Goal: Task Accomplishment & Management: Manage account settings

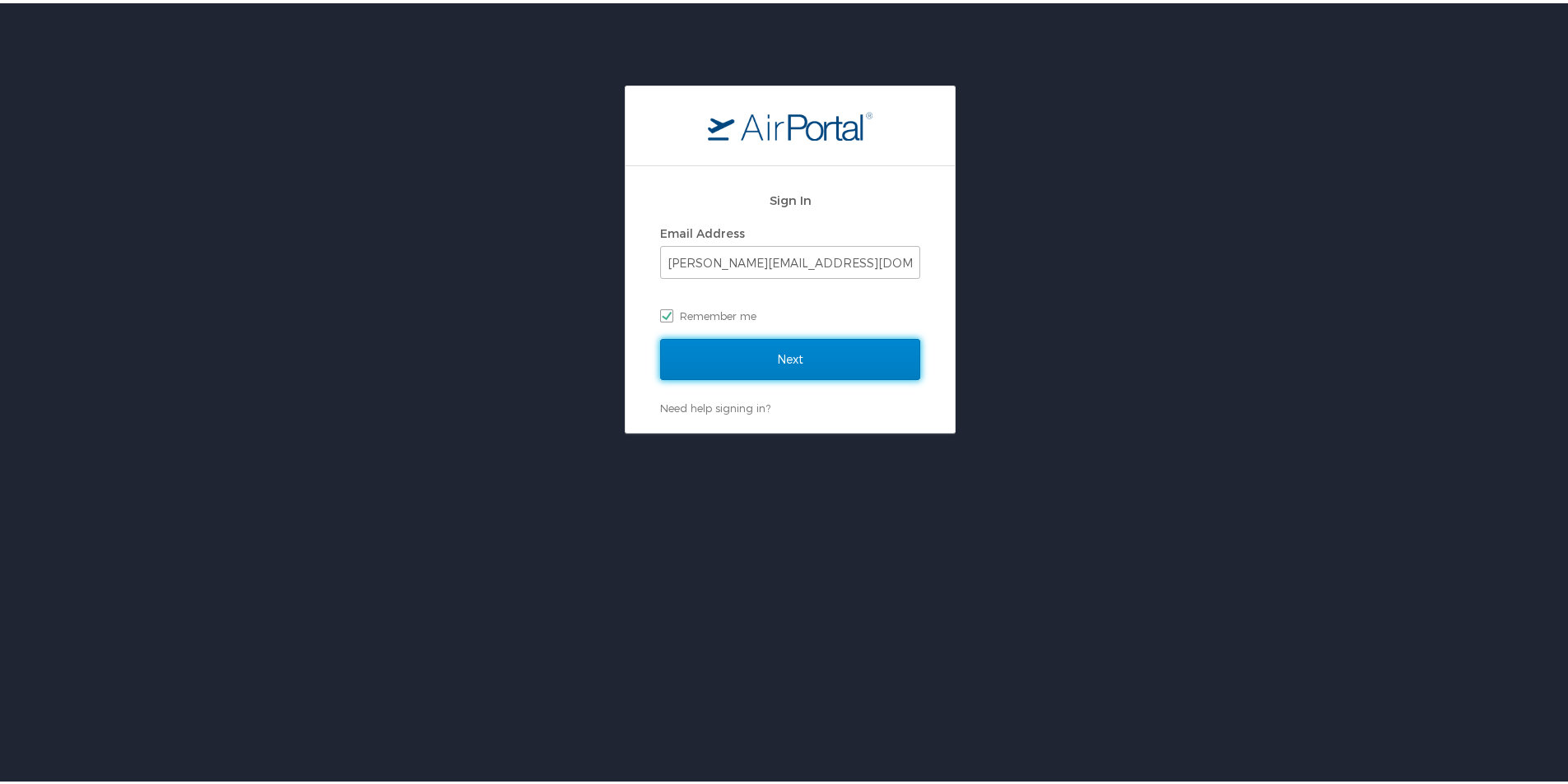
click at [734, 362] on input "Next" at bounding box center [790, 356] width 260 height 41
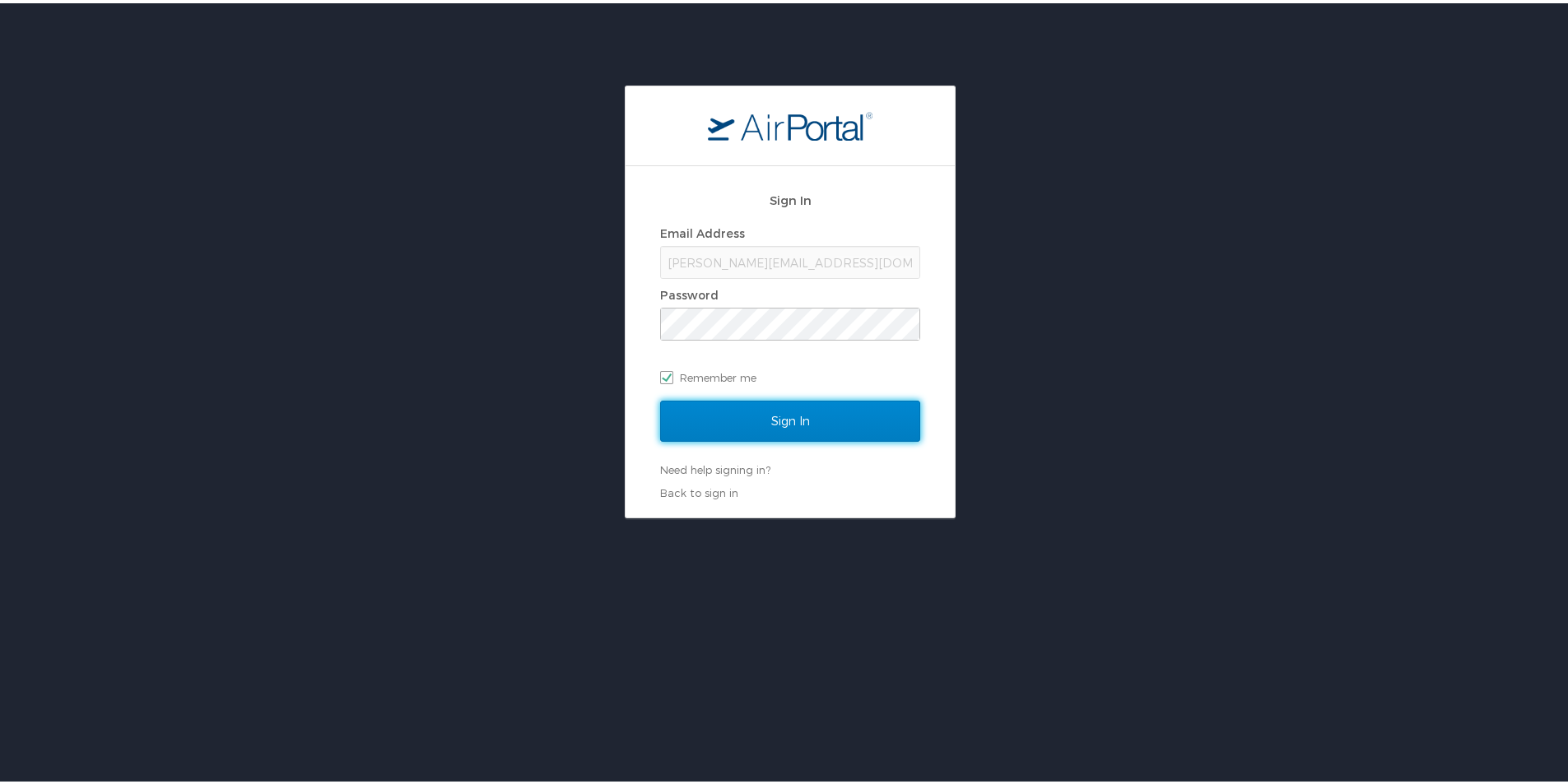
click at [734, 419] on input "Sign In" at bounding box center [790, 418] width 260 height 41
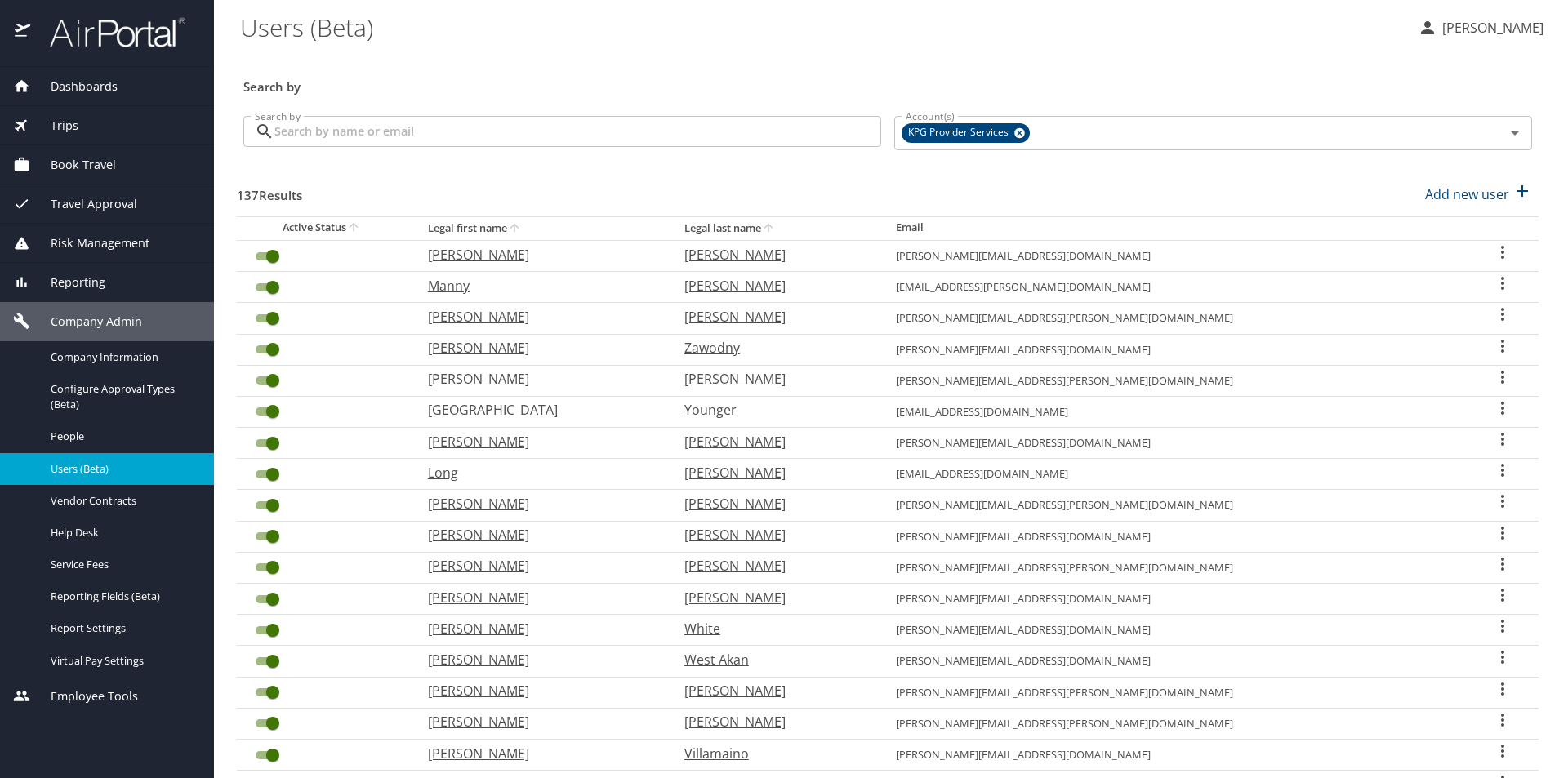
click at [396, 145] on input "Search by" at bounding box center [577, 132] width 606 height 31
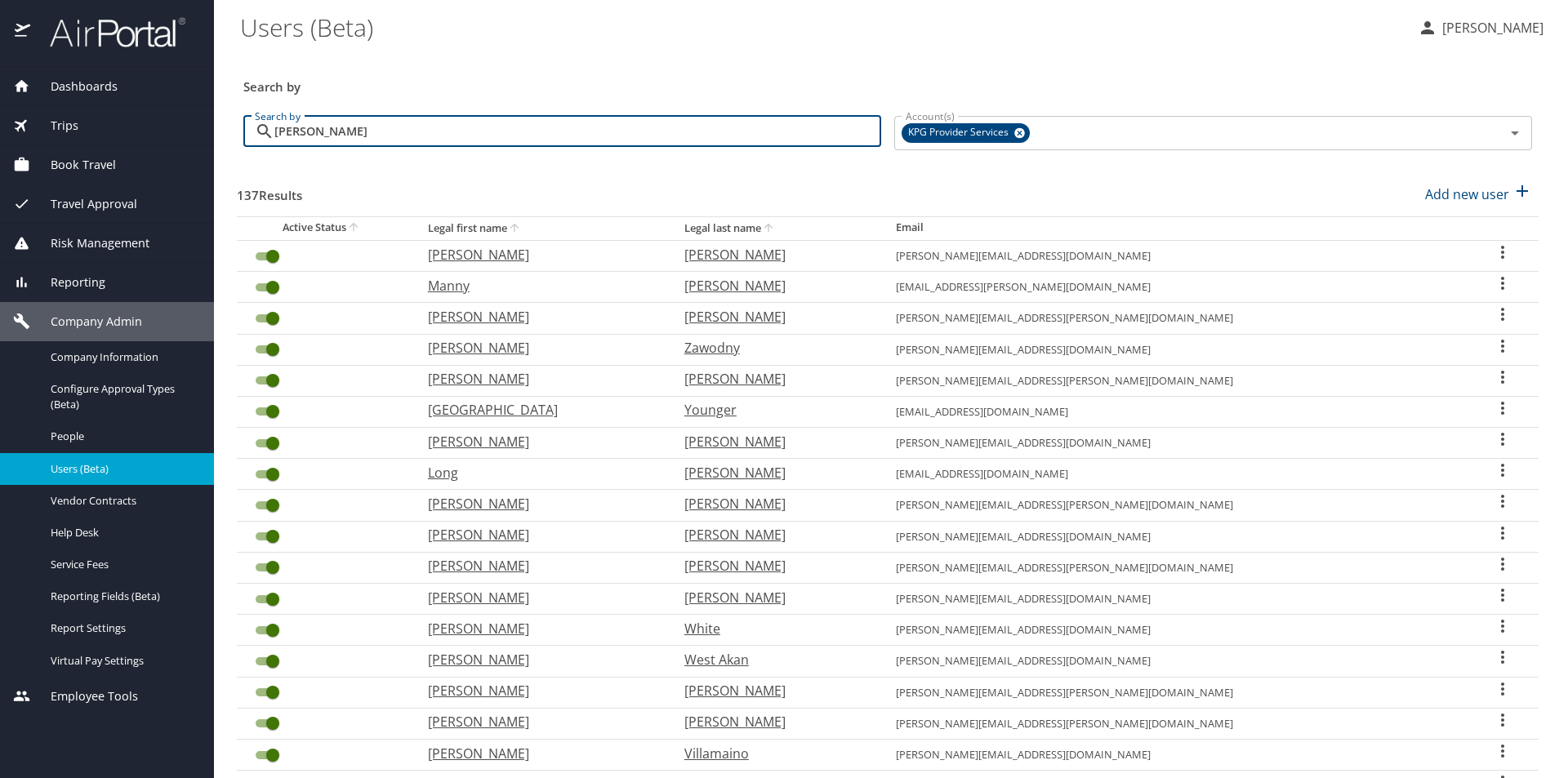
type input "Natasha Grundeis"
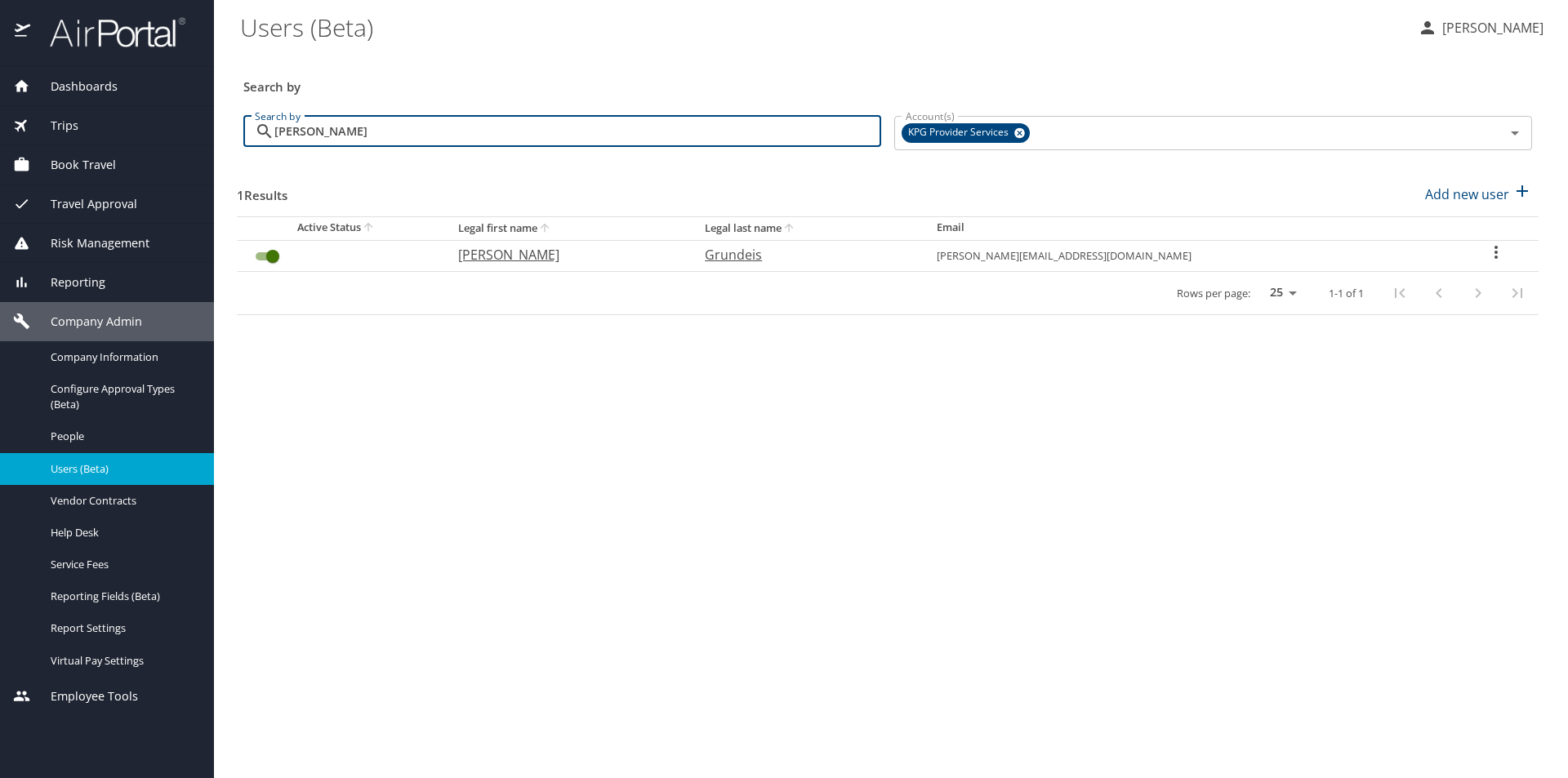
click at [371, 256] on td "User Search Table" at bounding box center [341, 255] width 209 height 31
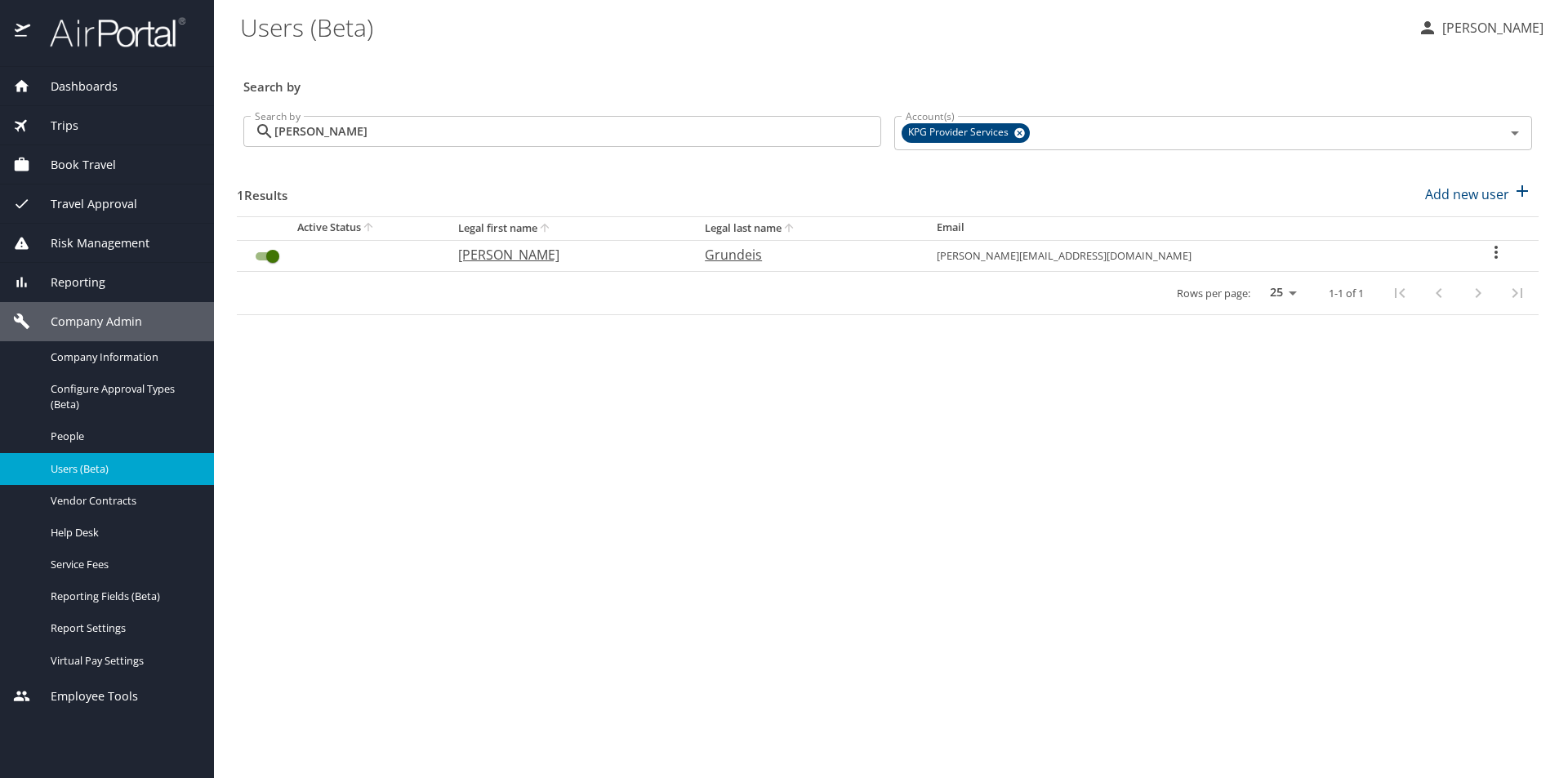
click at [1111, 260] on td "natasha@kpgproviders.com" at bounding box center [1189, 255] width 530 height 31
click at [1487, 250] on icon "User Search Table" at bounding box center [1496, 252] width 19 height 19
click at [1487, 250] on li "View profile" at bounding box center [1439, 254] width 237 height 29
select select "US"
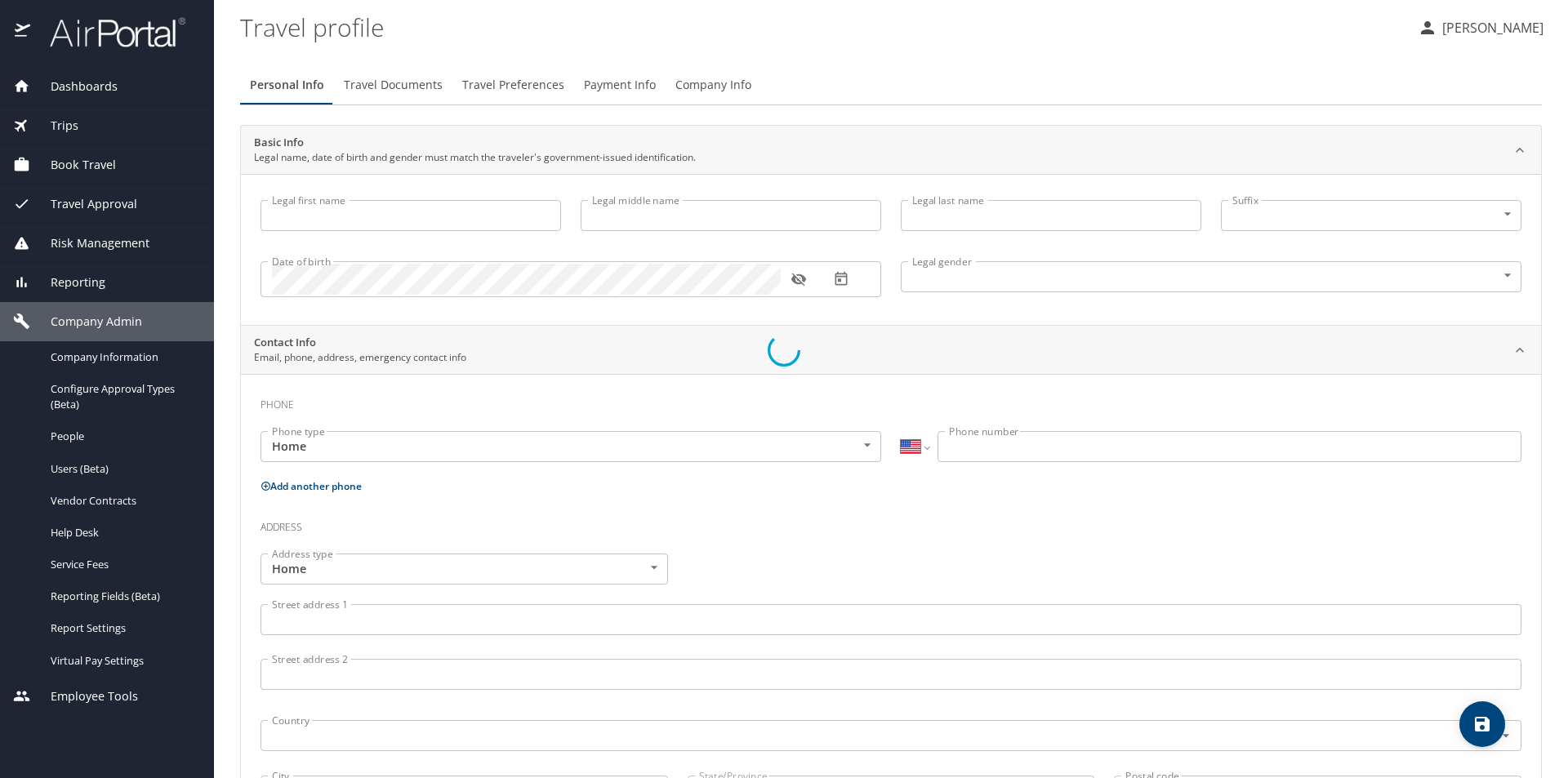
type input "Natasha"
type input "Marie"
type input "Grundeis"
type input "Female"
select select "US"
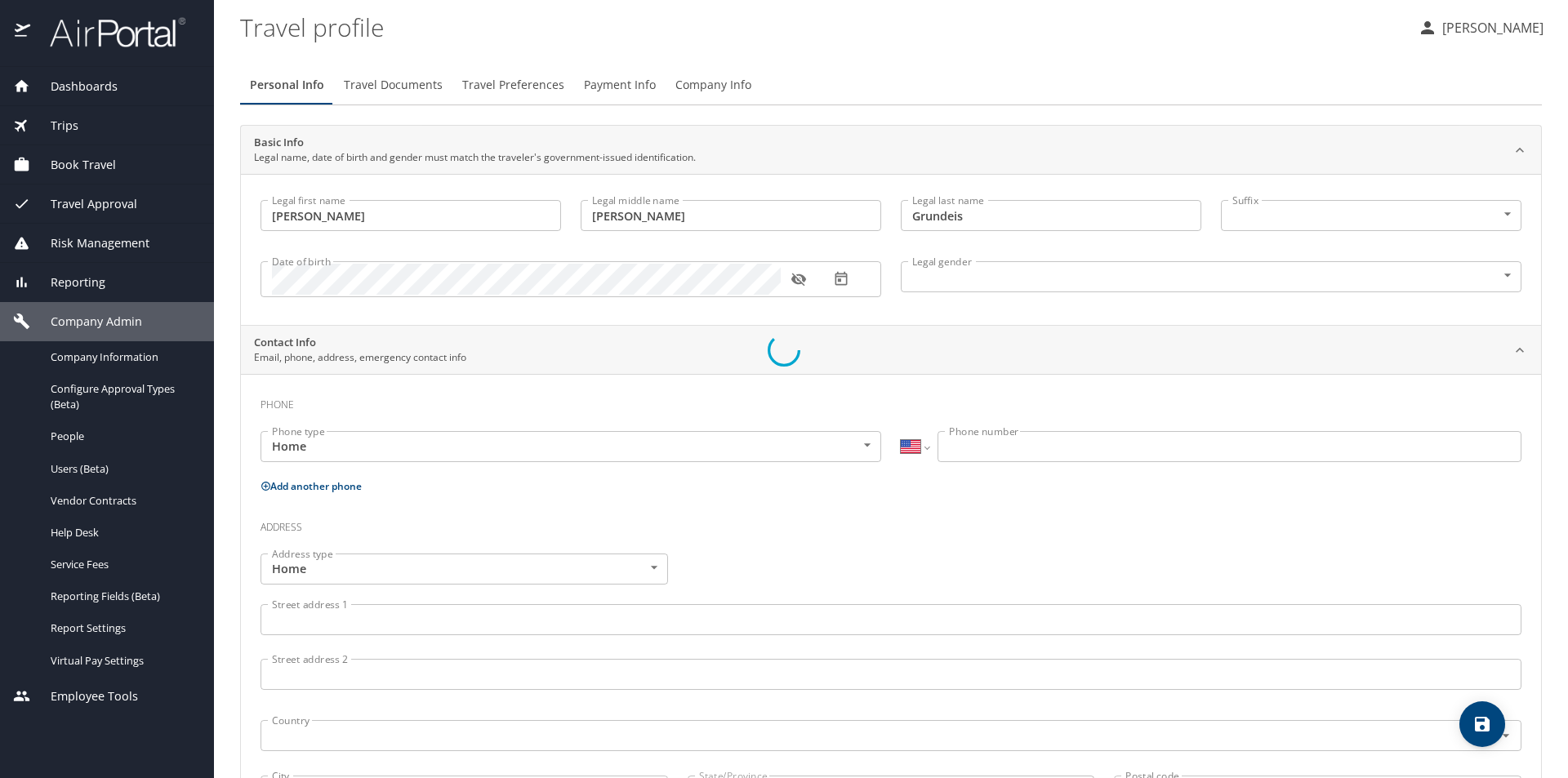
select select "US"
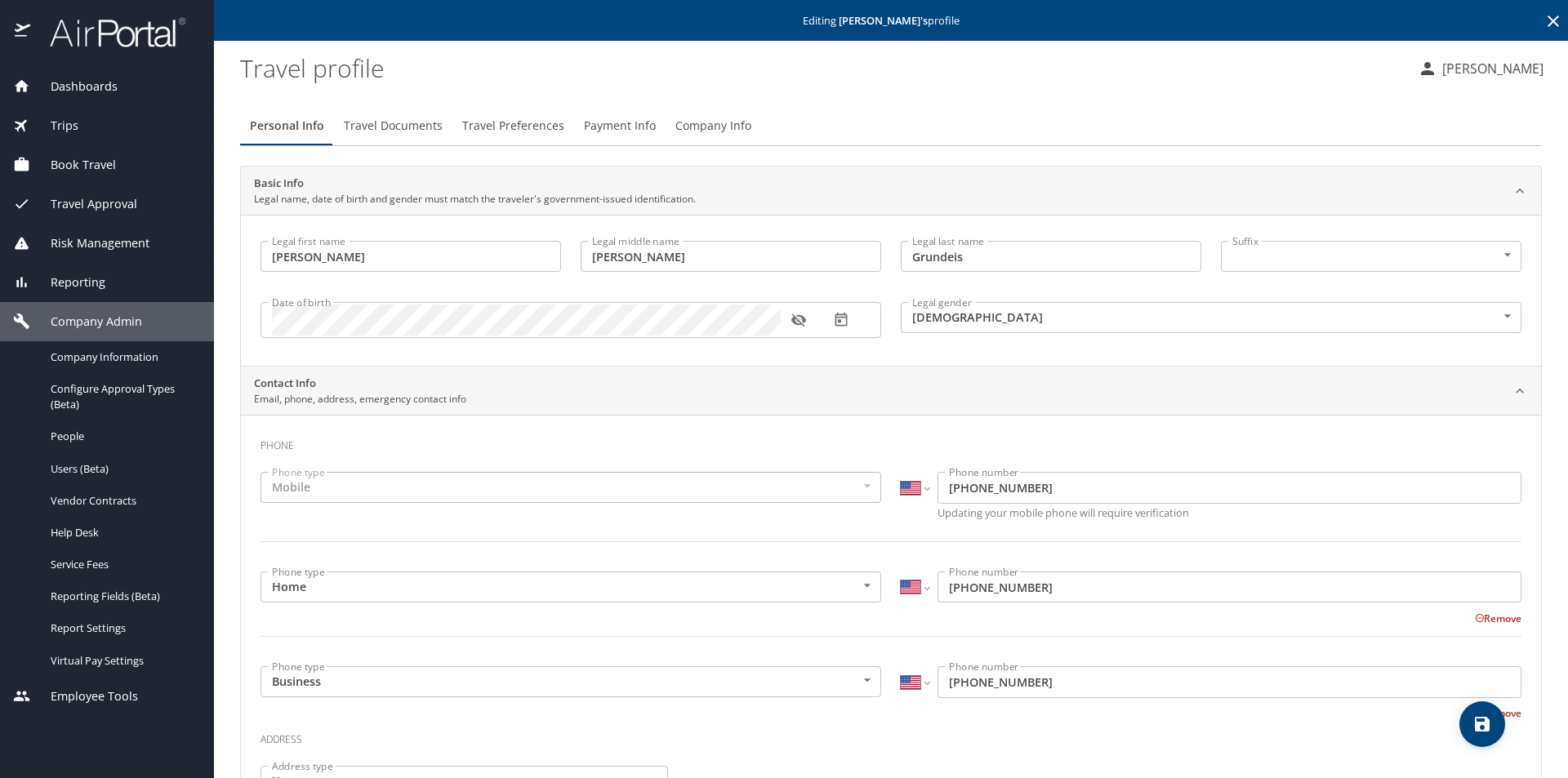
click at [529, 127] on span "Travel Preferences" at bounding box center [512, 126] width 102 height 20
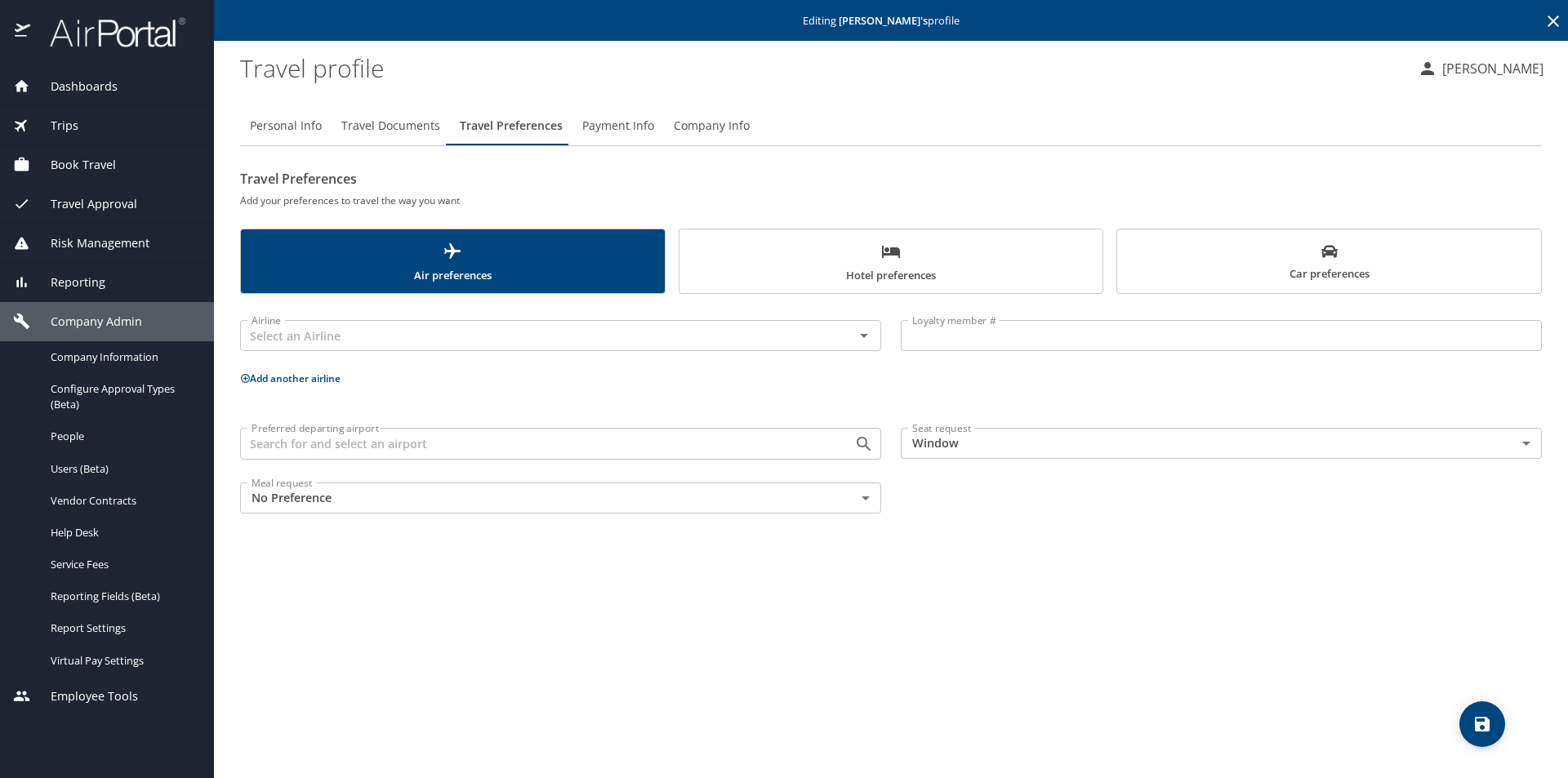
click at [283, 132] on span "Personal Info" at bounding box center [286, 126] width 72 height 20
select select "US"
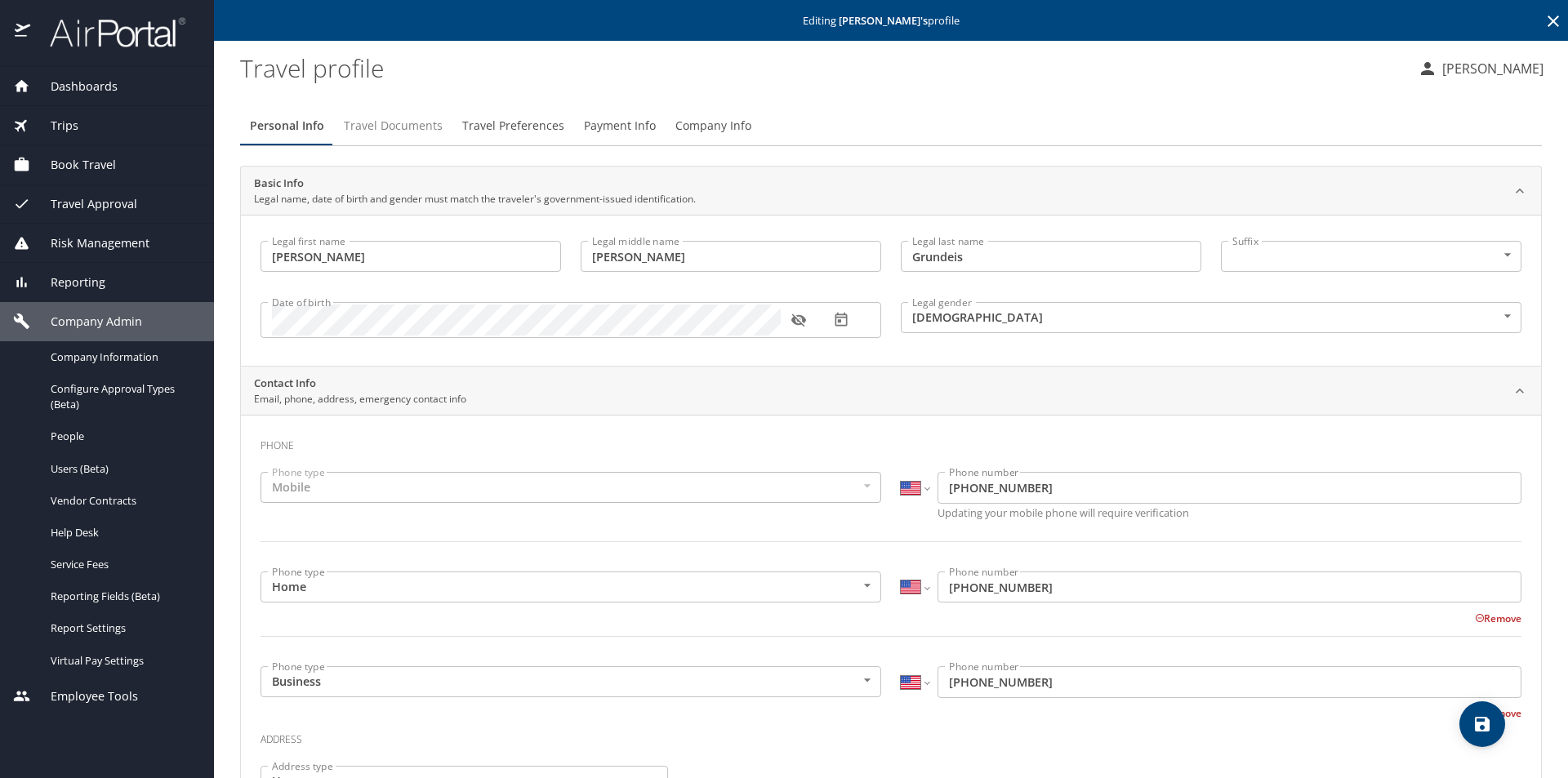
click at [408, 118] on span "Travel Documents" at bounding box center [393, 126] width 99 height 20
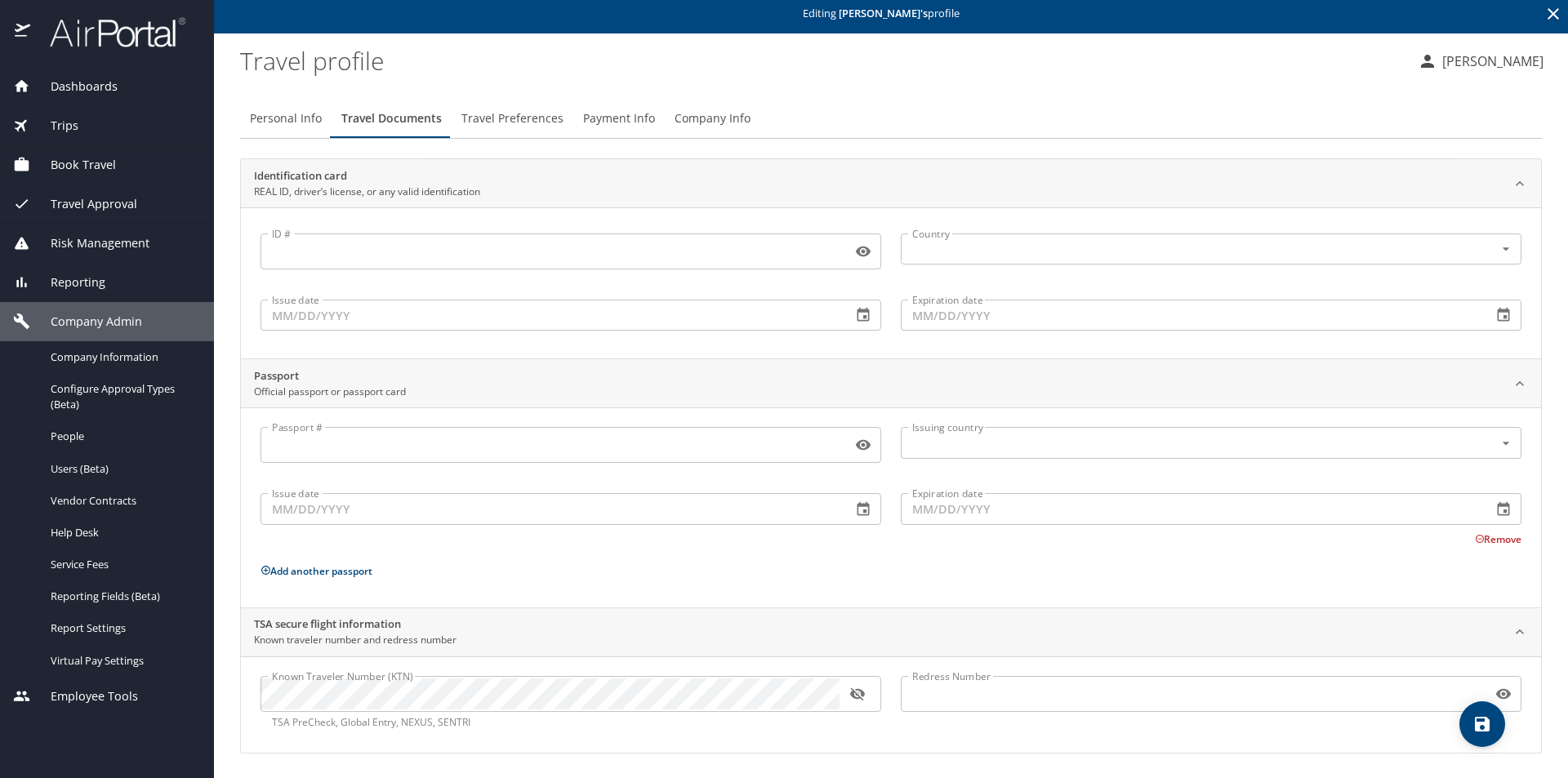
scroll to position [9, 0]
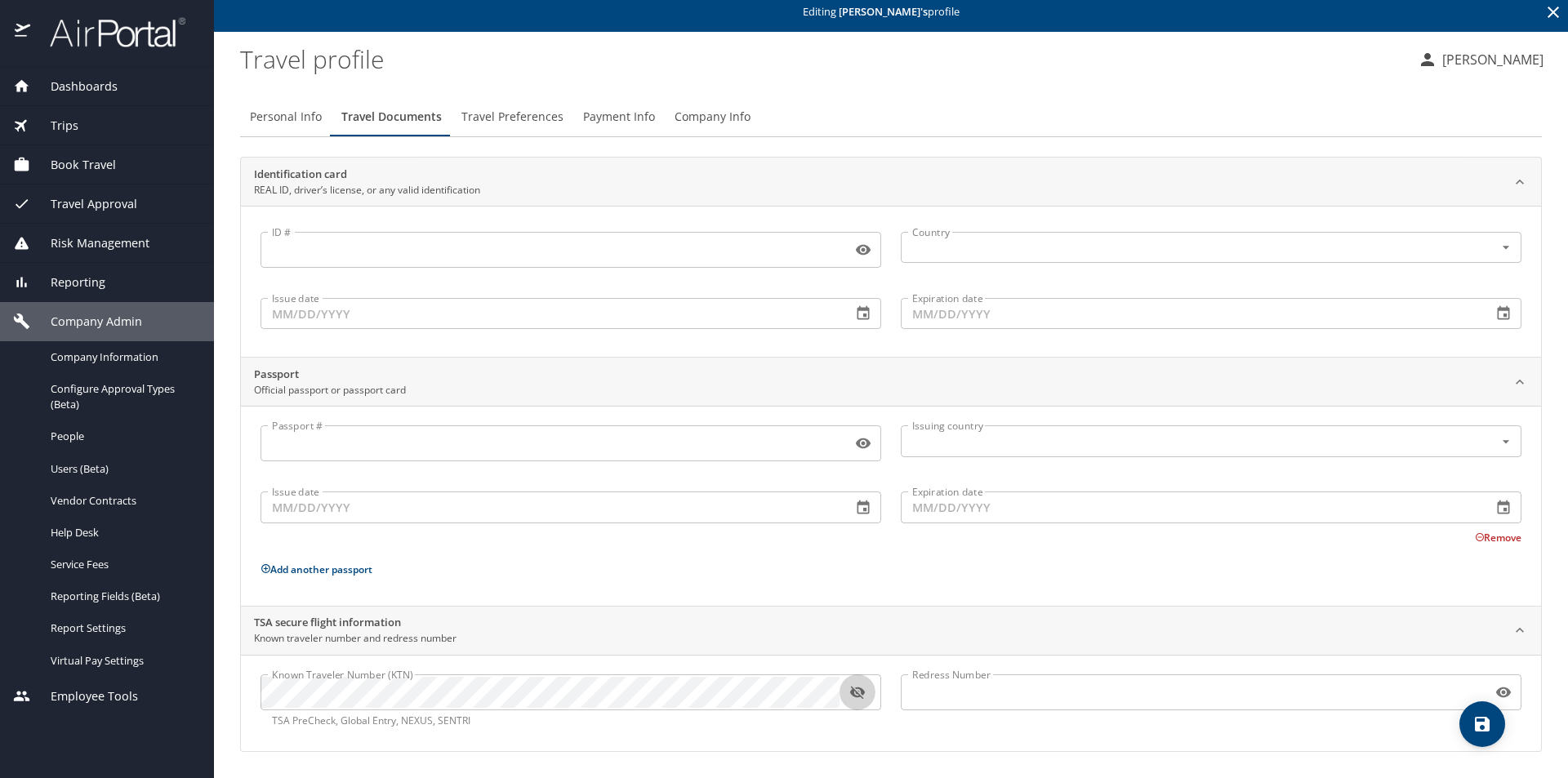
click at [866, 687] on button "button" at bounding box center [857, 692] width 36 height 36
